Goal: Task Accomplishment & Management: Use online tool/utility

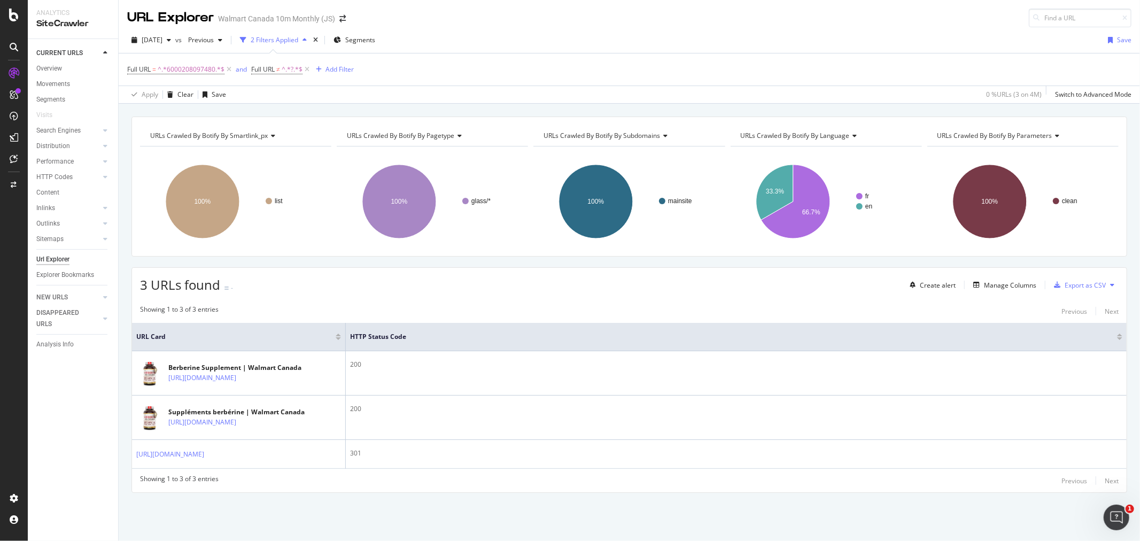
click at [193, 62] on span "^.*6000208097480.*$" at bounding box center [191, 69] width 67 height 15
click at [207, 89] on input "6000208097480" at bounding box center [187, 86] width 101 height 17
paste input "199014751"
type input "6000199014751"
click at [237, 111] on div "Apply" at bounding box center [245, 108] width 17 height 9
